Goal: Information Seeking & Learning: Learn about a topic

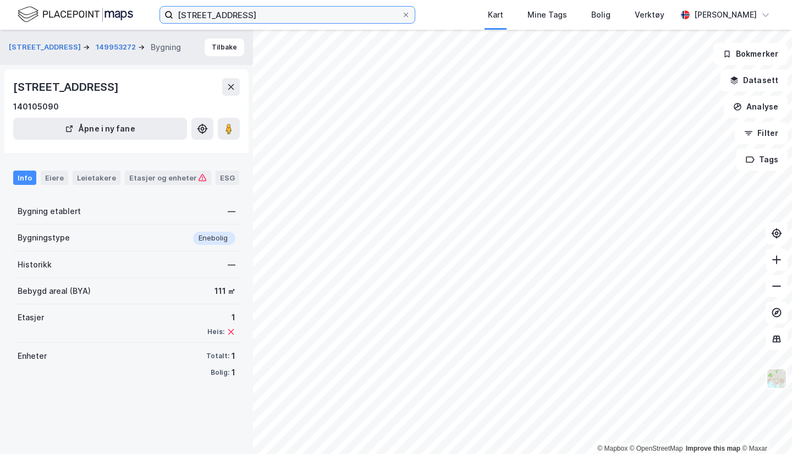
click at [286, 19] on input "[STREET_ADDRESS]" at bounding box center [287, 15] width 228 height 16
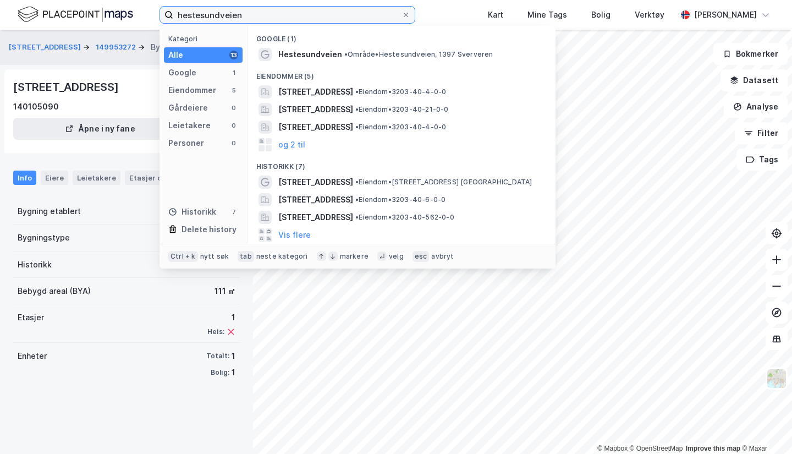
type input "hestesundveien"
click at [309, 58] on span "Hestesundveien" at bounding box center [310, 54] width 64 height 13
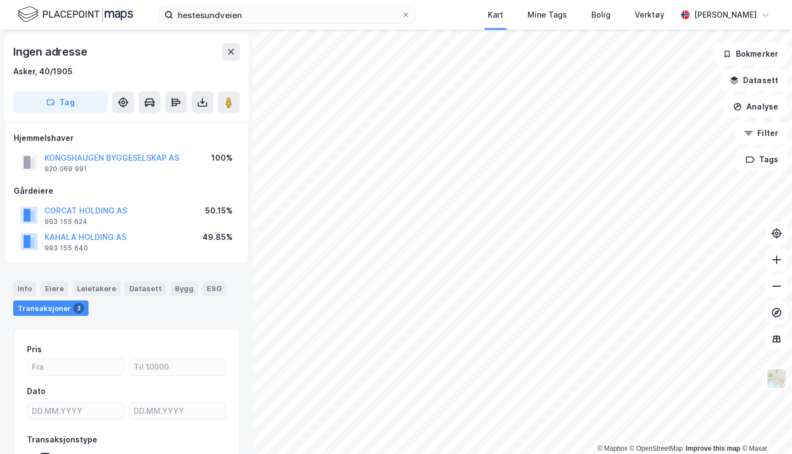
scroll to position [3, 0]
